Goal: Find specific page/section: Find specific page/section

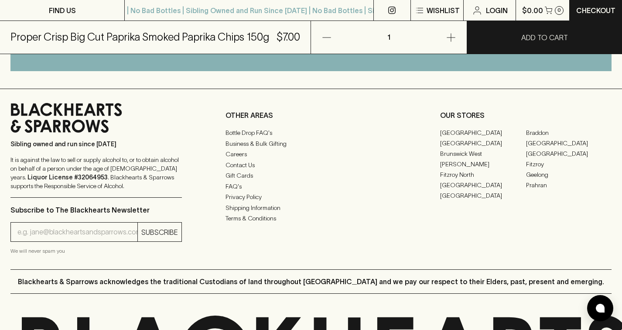
scroll to position [596, 0]
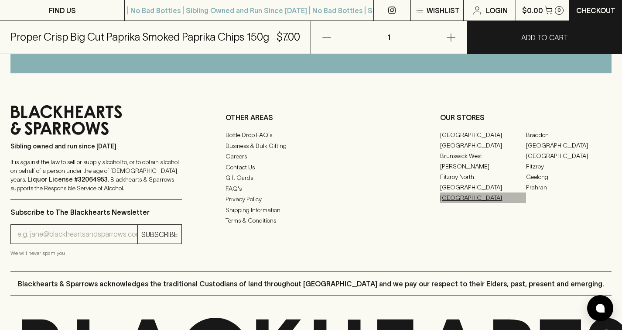
click at [462, 195] on link "[GEOGRAPHIC_DATA]" at bounding box center [482, 197] width 85 height 10
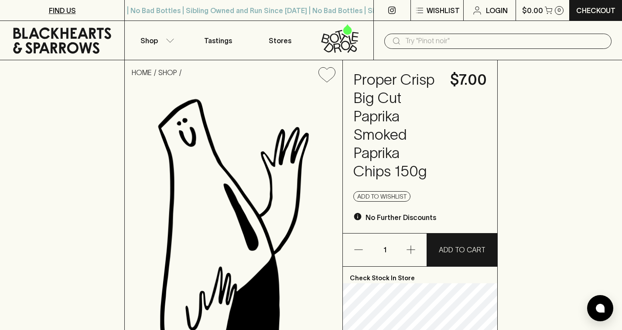
click at [65, 11] on p "FIND US" at bounding box center [62, 10] width 27 height 10
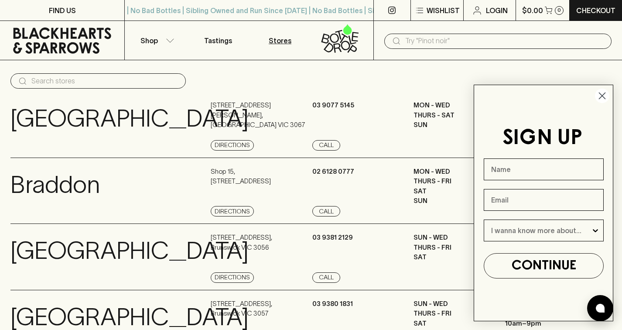
click at [604, 94] on icon "Close dialog" at bounding box center [602, 96] width 6 height 6
